Goal: Task Accomplishment & Management: Complete application form

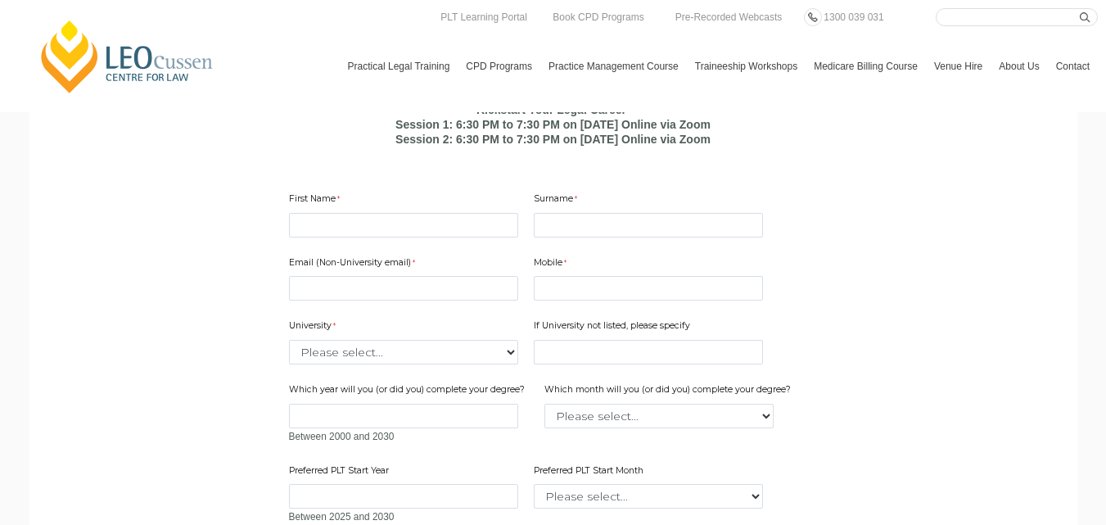
scroll to position [1018, 0]
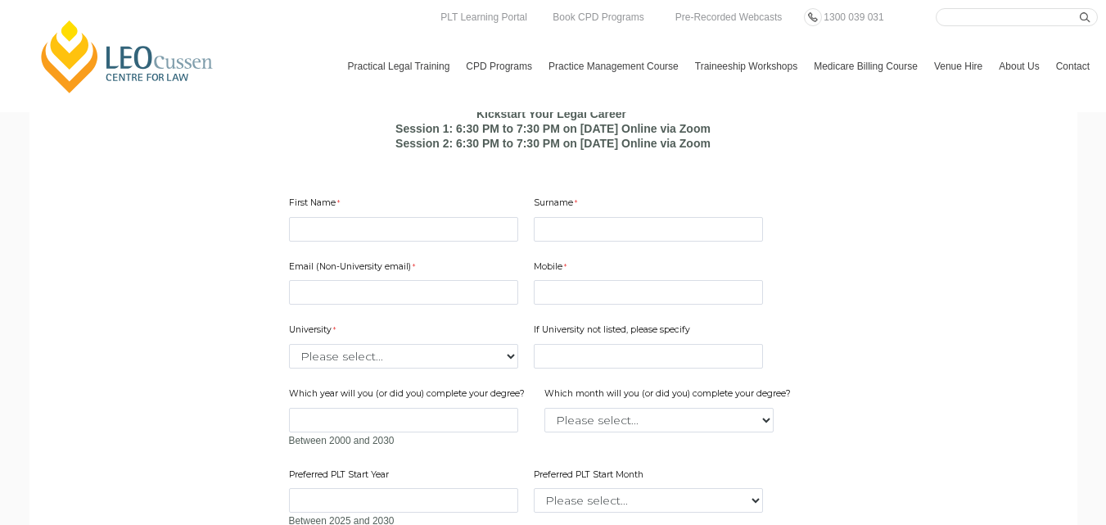
click at [385, 245] on div "First Name" at bounding box center [403, 219] width 242 height 52
click at [359, 242] on input "First Name" at bounding box center [403, 229] width 229 height 25
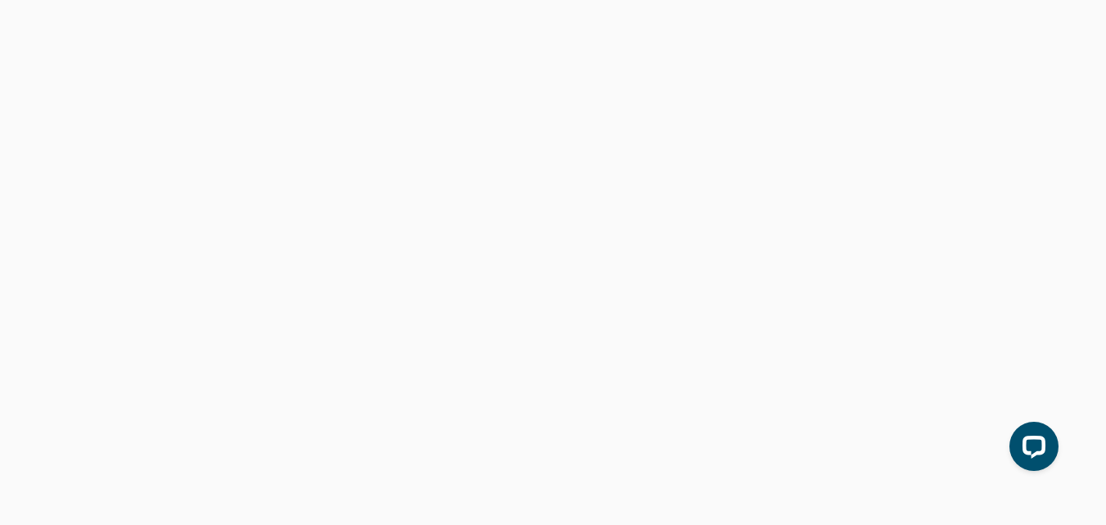
scroll to position [0, 0]
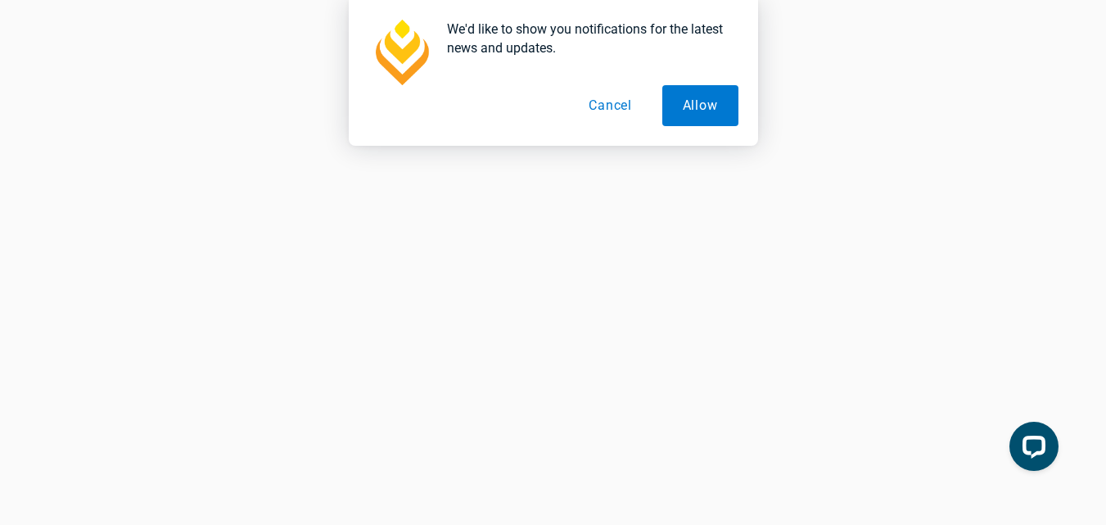
click at [623, 105] on button "Cancel" at bounding box center [610, 105] width 84 height 41
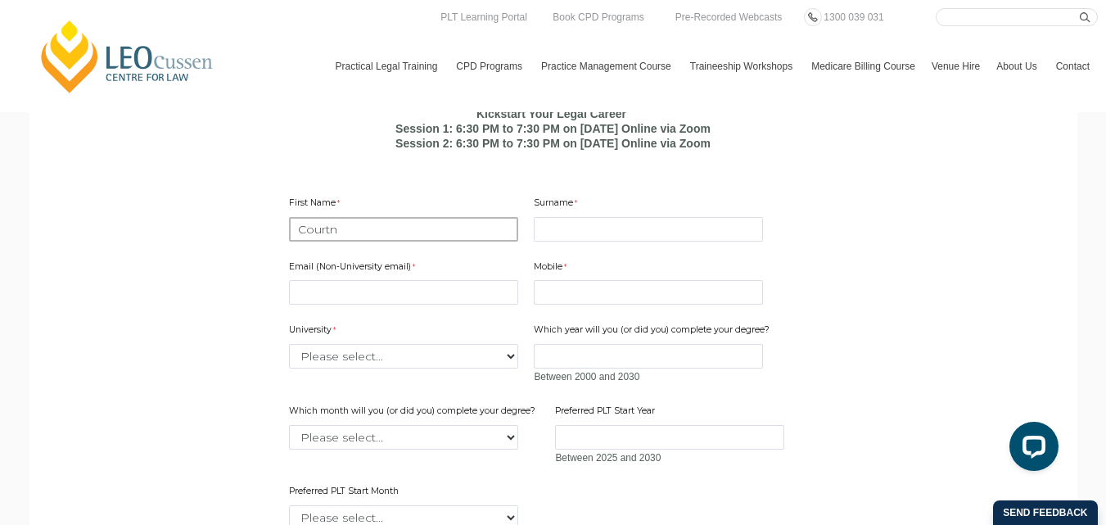
click at [360, 242] on input "Courtn" at bounding box center [403, 229] width 229 height 25
type input "[PERSON_NAME]"
click at [567, 242] on input "Surname" at bounding box center [648, 229] width 229 height 25
type input "Watitwa"
click at [472, 305] on input "Email (Non-University email)" at bounding box center [403, 292] width 229 height 25
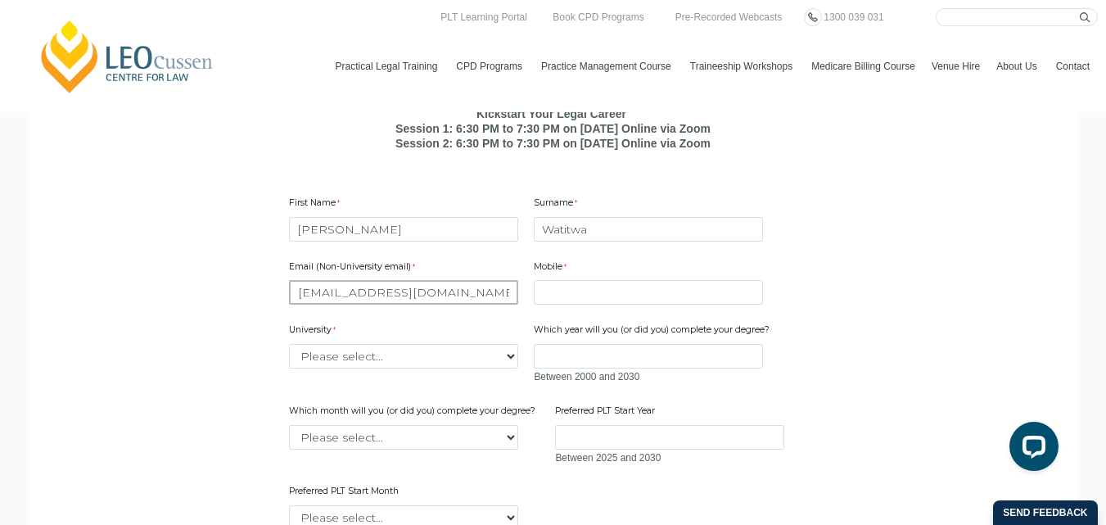
type input "[EMAIL_ADDRESS][DOMAIN_NAME]"
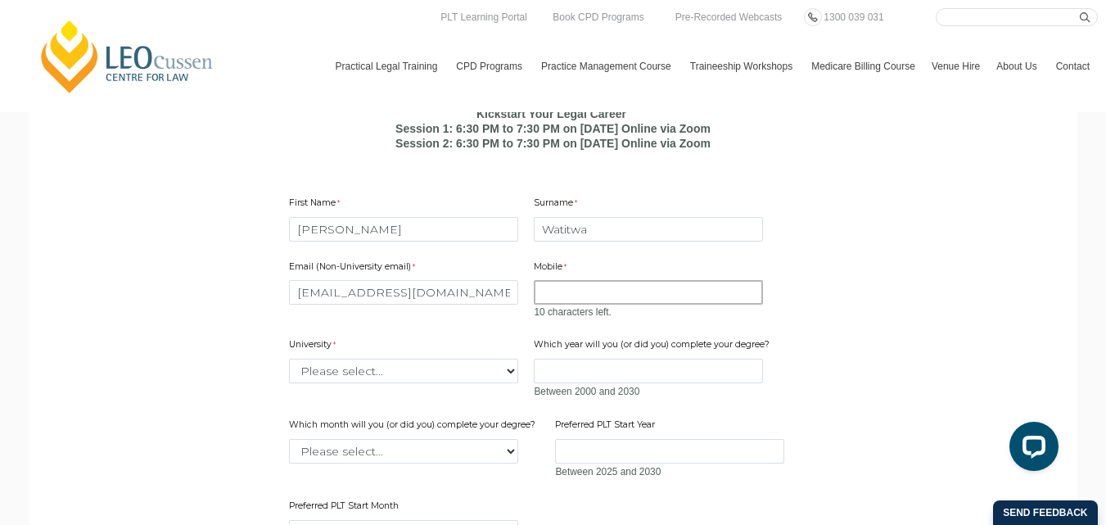
click at [558, 305] on input "Mobile" at bounding box center [648, 292] width 229 height 25
type input "0705346660"
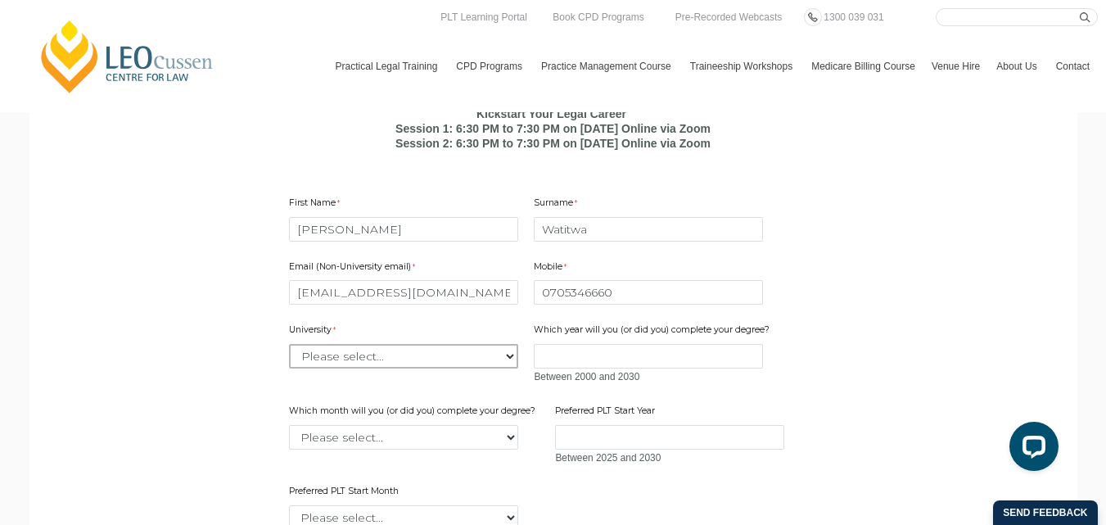
click at [351, 372] on div "University Please select... [GEOGRAPHIC_DATA] [GEOGRAPHIC_DATA] [GEOGRAPHIC_DAT…" at bounding box center [403, 346] width 242 height 52
select select "tfa_2220"
click at [289, 368] on select "Please select... [GEOGRAPHIC_DATA] [GEOGRAPHIC_DATA] [GEOGRAPHIC_DATA] [GEOGRAP…" at bounding box center [403, 356] width 229 height 25
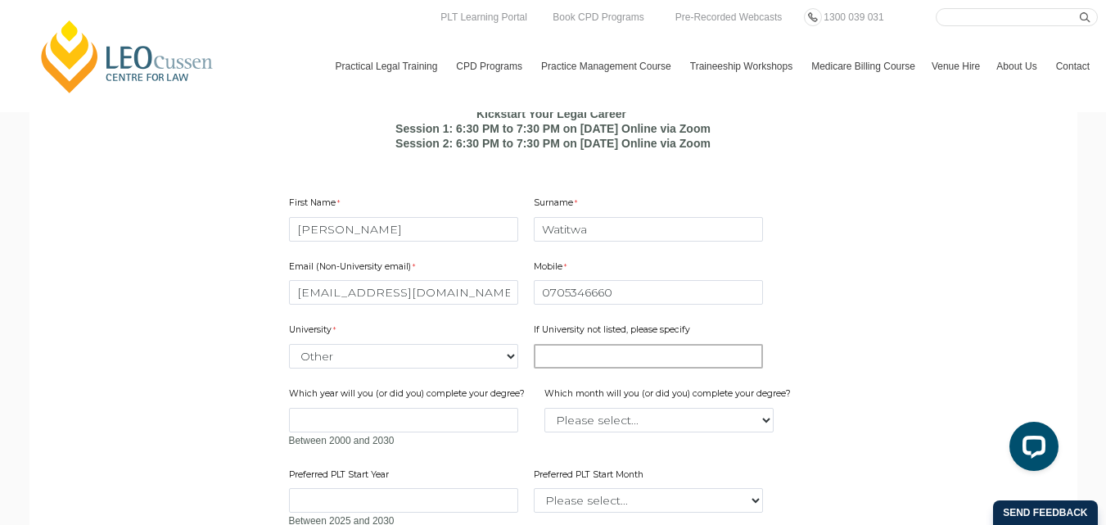
click at [552, 368] on input "If University not listed, please specify" at bounding box center [648, 356] width 229 height 25
type input "[GEOGRAPHIC_DATA]"
click at [472, 432] on input "Which year will you (or did you) complete your degree?" at bounding box center [403, 420] width 229 height 25
type input "2027"
click at [629, 432] on select "Please select... January February March April May June July August September Oc…" at bounding box center [658, 420] width 229 height 25
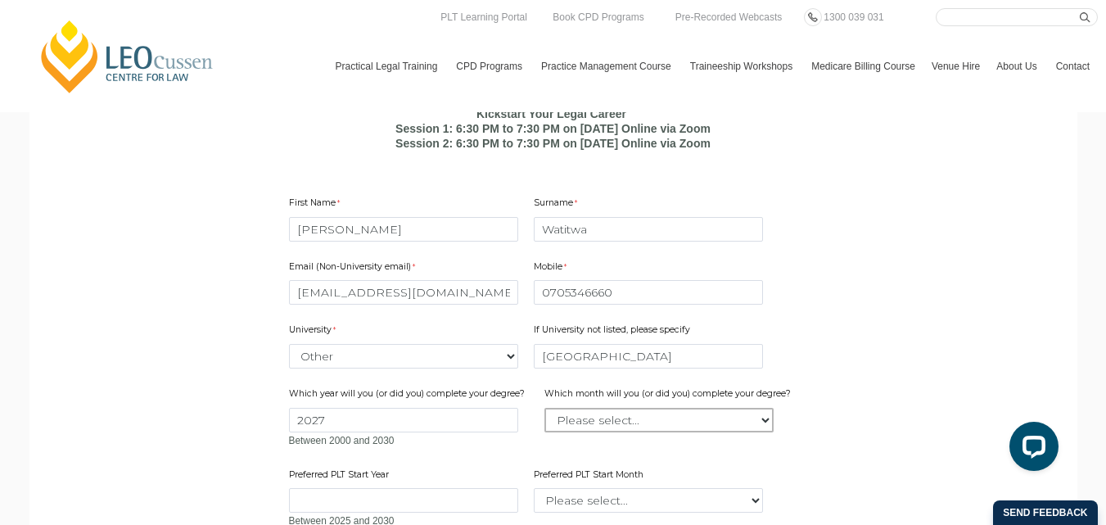
select select "tfa_2231"
click at [545, 432] on select "Please select... January February March April May June July August September Oc…" at bounding box center [658, 420] width 229 height 25
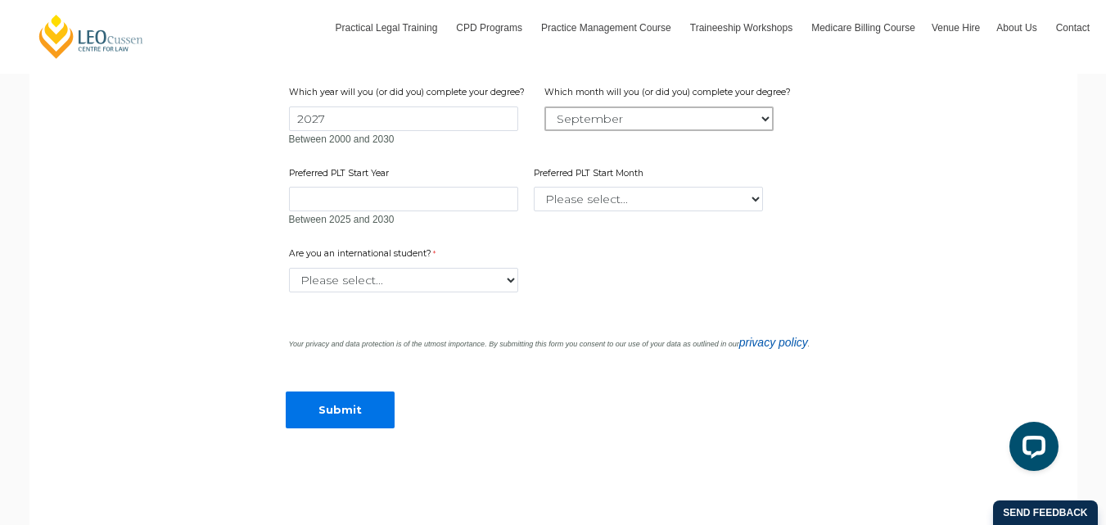
scroll to position [1323, 0]
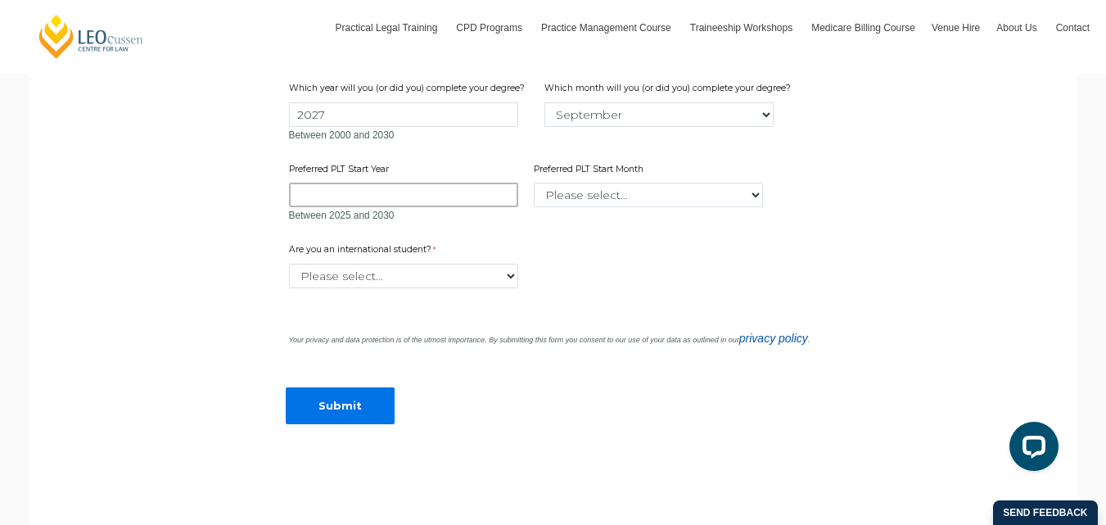
click at [334, 207] on input "Preferred PLT Start Year" at bounding box center [403, 195] width 229 height 25
type input "2025"
click at [594, 207] on select "Please select... January February March April May June July August September Oc…" at bounding box center [648, 195] width 229 height 25
select select "tfa_2343"
click at [534, 207] on select "Please select... January February March April May June July August September Oc…" at bounding box center [648, 195] width 229 height 25
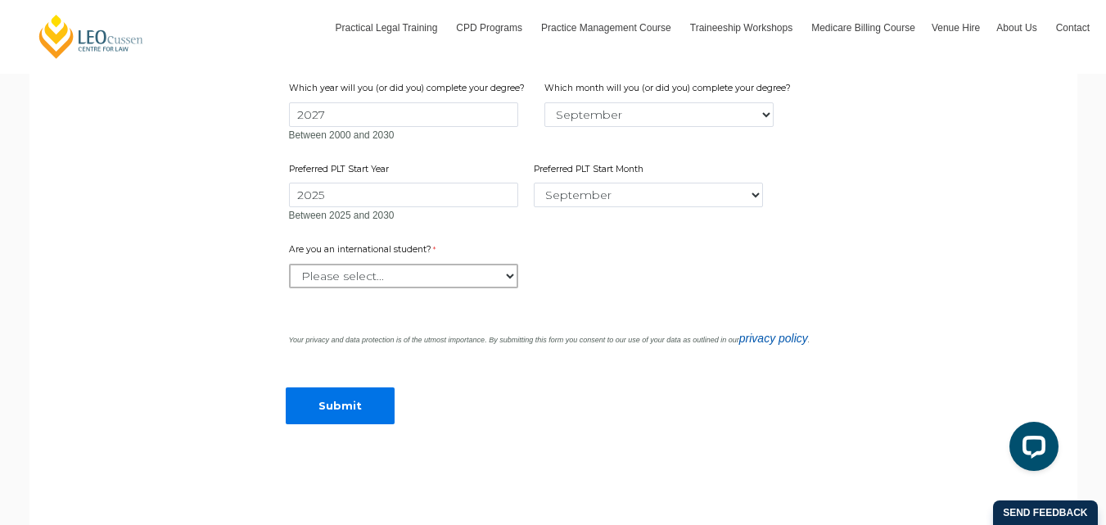
click at [427, 288] on select "Please select... Yes No" at bounding box center [403, 276] width 229 height 25
select select "tfa_59"
click at [289, 288] on select "Please select... Yes No" at bounding box center [403, 276] width 229 height 25
click at [330, 424] on input "Submit" at bounding box center [340, 405] width 109 height 37
